Goal: Information Seeking & Learning: Learn about a topic

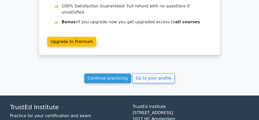
scroll to position [496, 0]
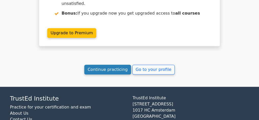
click at [118, 65] on link "Continue practicing" at bounding box center [107, 70] width 47 height 10
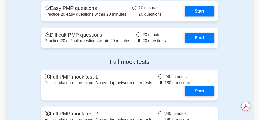
scroll to position [698, 0]
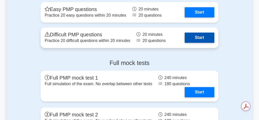
click at [192, 43] on link "Start" at bounding box center [200, 37] width 30 height 10
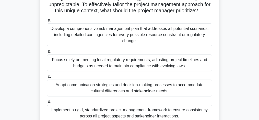
scroll to position [68, 0]
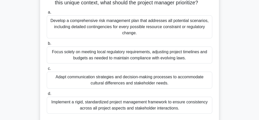
click at [95, 81] on div "Adapt communication strategies and decision-making processes to accommodate cul…" at bounding box center [130, 80] width 166 height 17
click at [47, 70] on input "c. Adapt communication strategies and decision-making processes to accommodate …" at bounding box center [47, 68] width 0 height 3
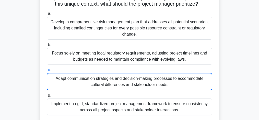
click at [47, 94] on input "d. Implement a rigid, standardized project management framework to ensure consi…" at bounding box center [47, 95] width 0 height 3
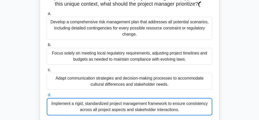
click at [47, 68] on input "c. Adapt communication strategies and decision-making processes to accommodate …" at bounding box center [47, 69] width 0 height 3
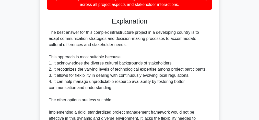
scroll to position [278, 0]
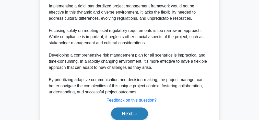
click at [140, 115] on button "Next" at bounding box center [129, 113] width 37 height 12
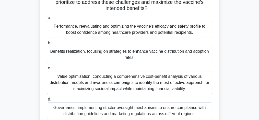
scroll to position [95, 0]
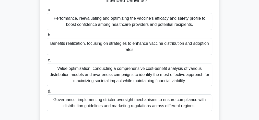
click at [137, 75] on div "Value optimization, conducting a comprehensive cost-benefit analysis of various…" at bounding box center [130, 74] width 166 height 23
click at [47, 62] on input "c. Value optimization, conducting a comprehensive cost-benefit analysis of vari…" at bounding box center [47, 60] width 0 height 3
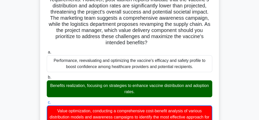
scroll to position [47, 0]
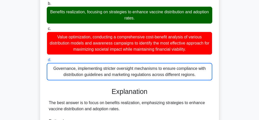
scroll to position [128, 0]
